Goal: Task Accomplishment & Management: Use online tool/utility

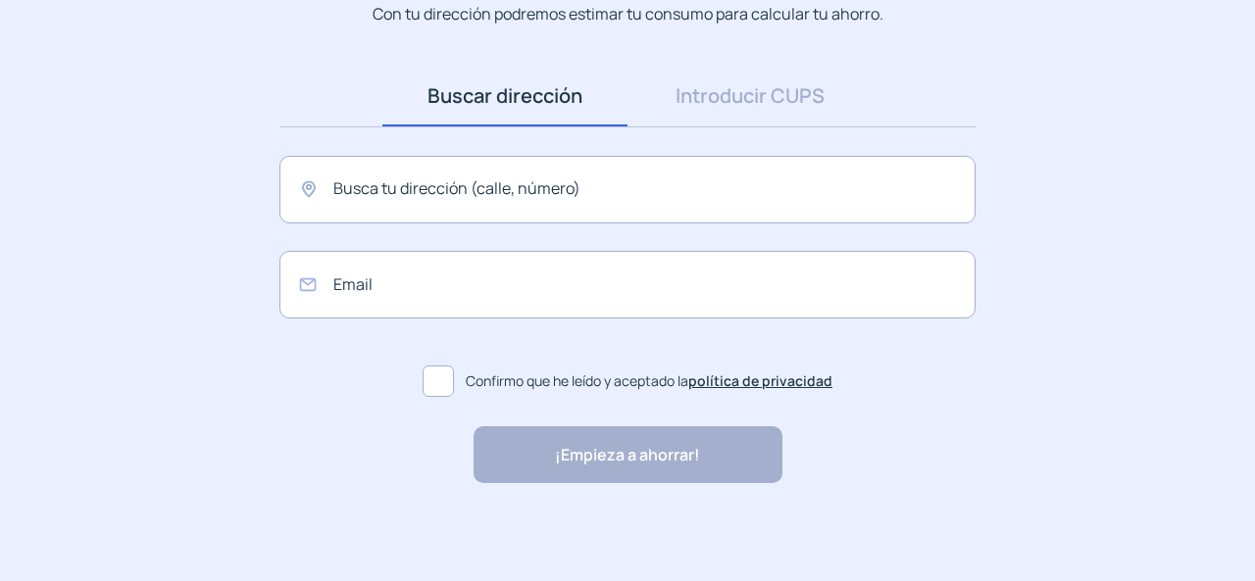
scroll to position [188, 0]
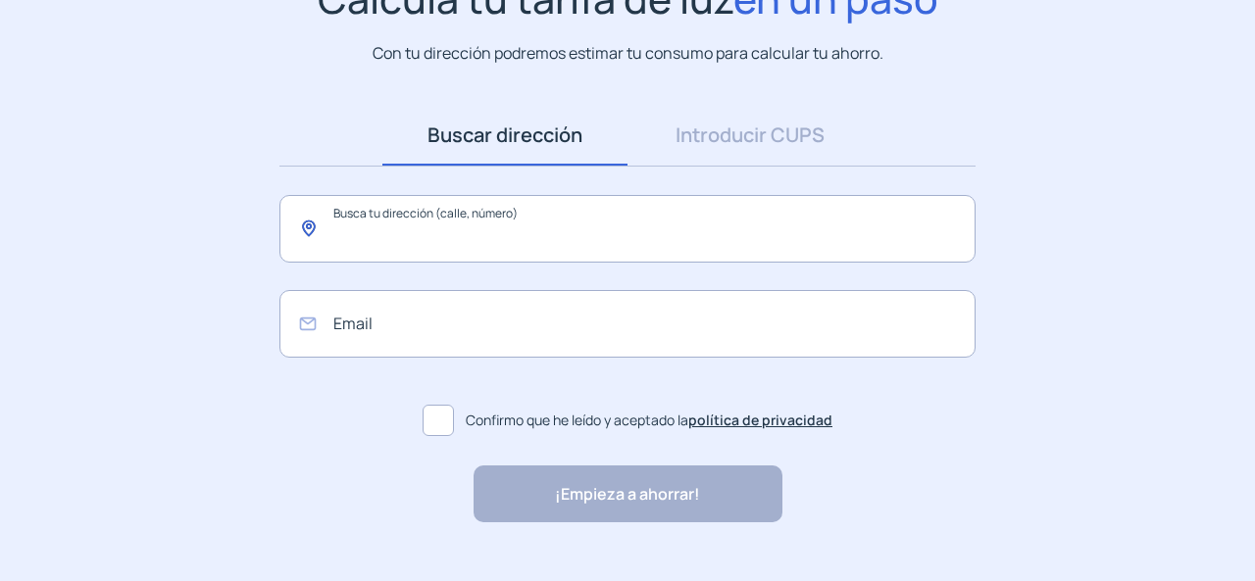
click at [392, 237] on input "text" at bounding box center [627, 229] width 696 height 68
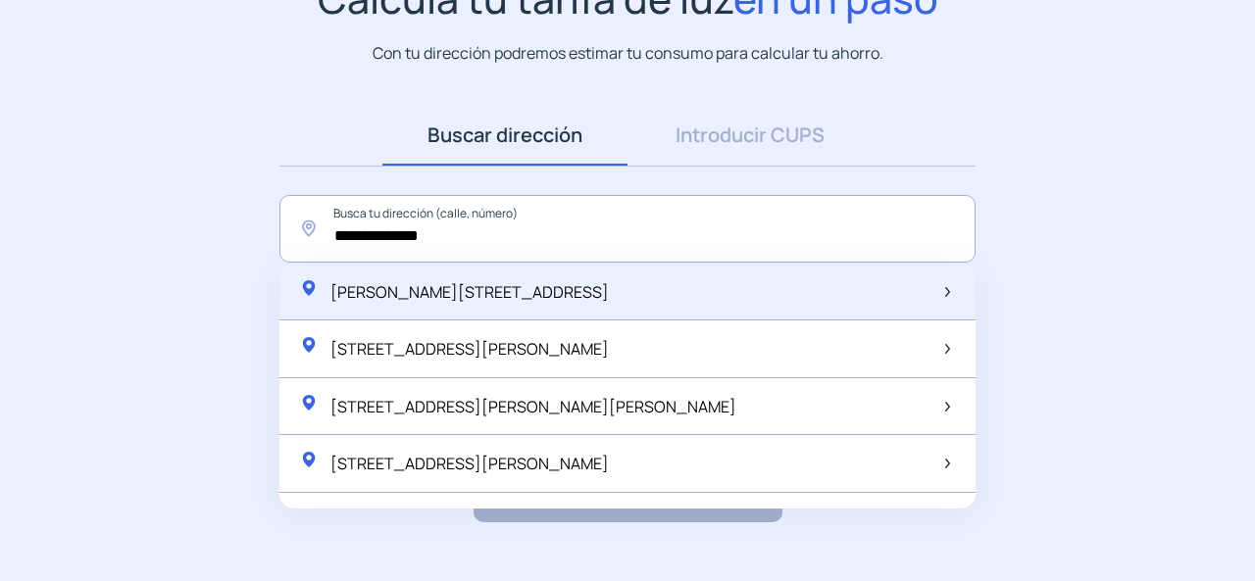
click at [560, 310] on div "Ronda de Segovia, 6, Madrid, España" at bounding box center [627, 293] width 696 height 58
type input "**********"
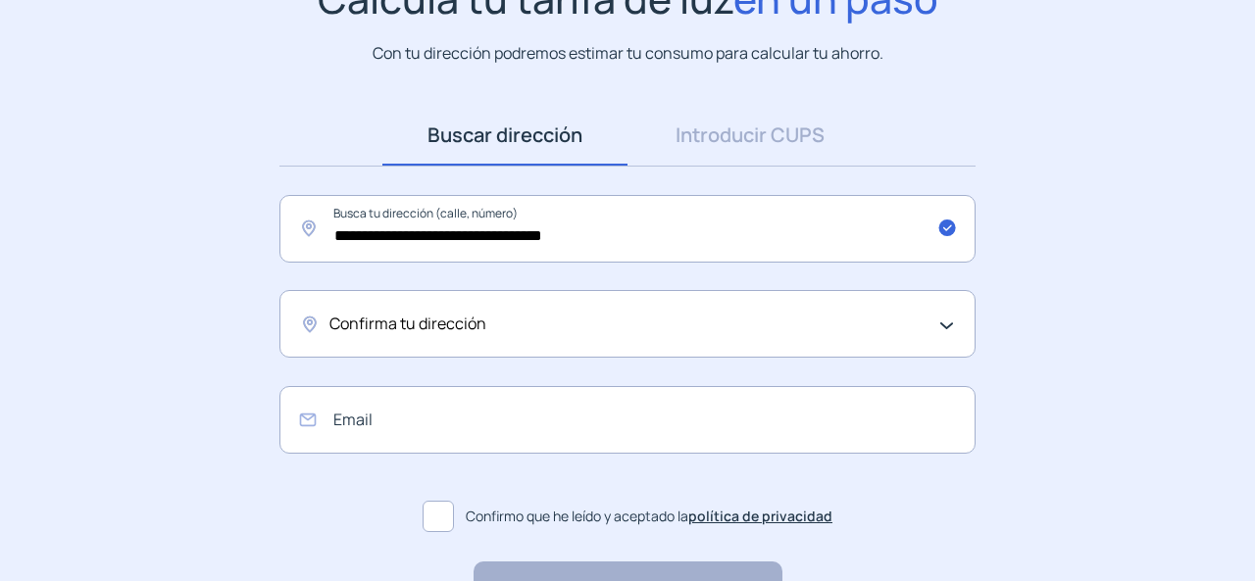
click at [635, 343] on div "Confirma tu dirección" at bounding box center [627, 324] width 696 height 68
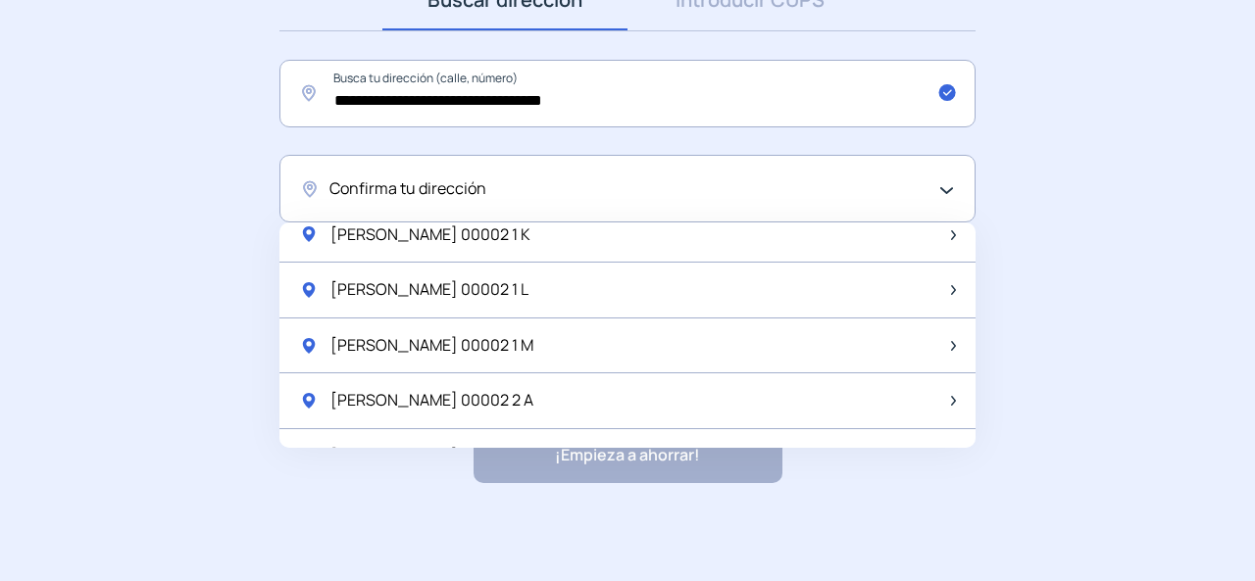
scroll to position [2586, 0]
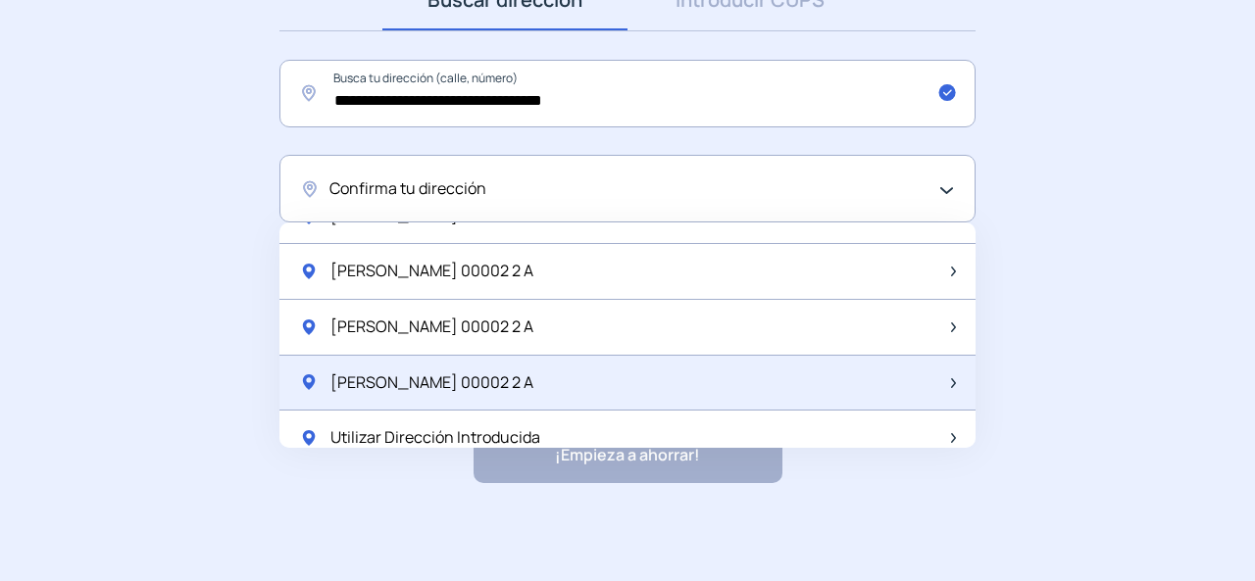
click at [537, 356] on div "Ronda Segovia 00002 2 A" at bounding box center [627, 384] width 696 height 56
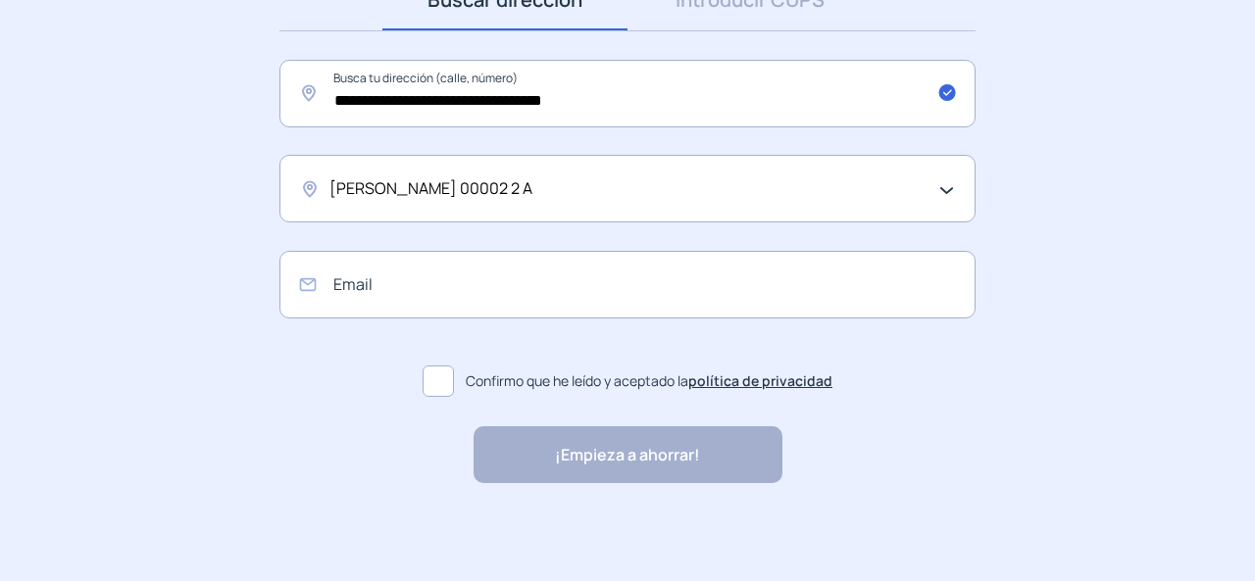
click at [436, 373] on span at bounding box center [438, 381] width 31 height 31
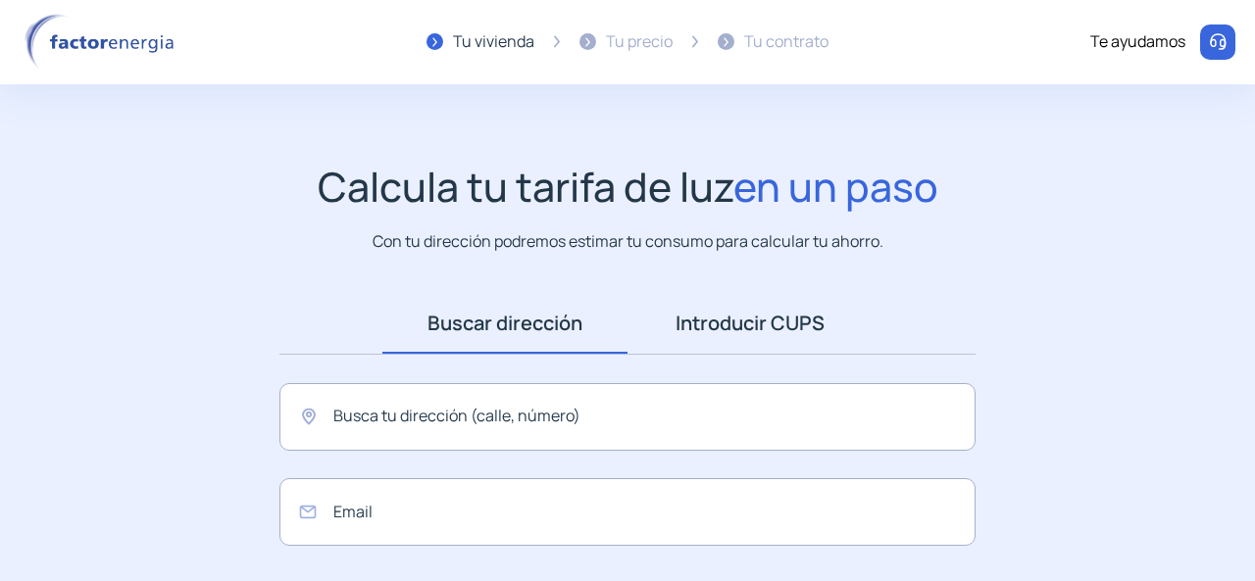
click at [714, 327] on link "Introducir CUPS" at bounding box center [749, 323] width 245 height 61
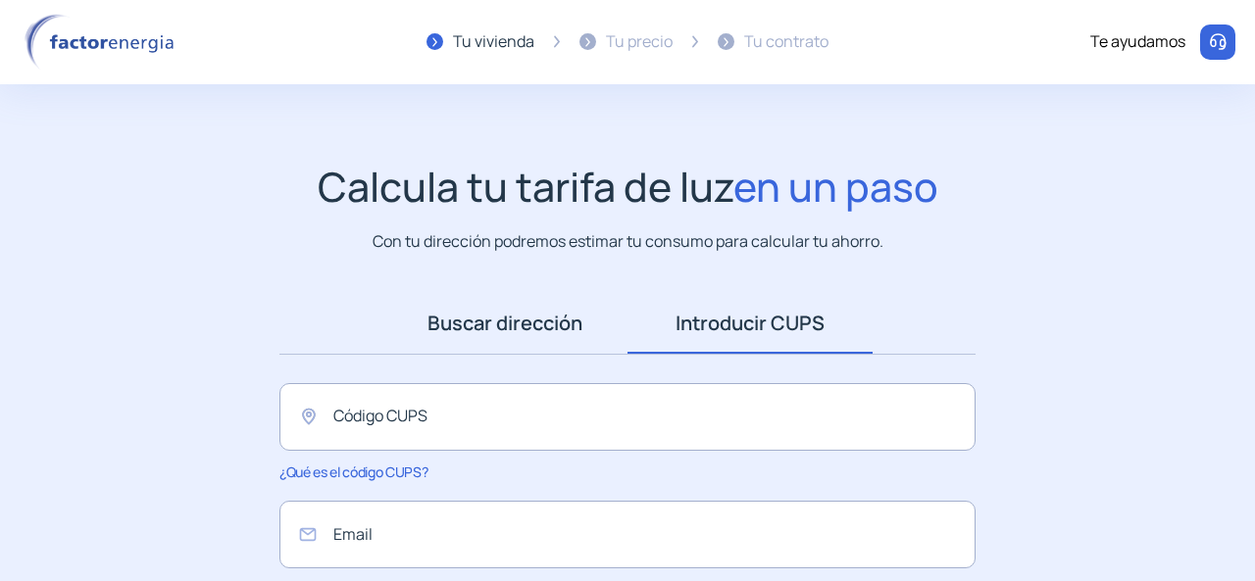
click at [539, 328] on link "Buscar dirección" at bounding box center [504, 323] width 245 height 61
